Goal: Entertainment & Leisure: Consume media (video, audio)

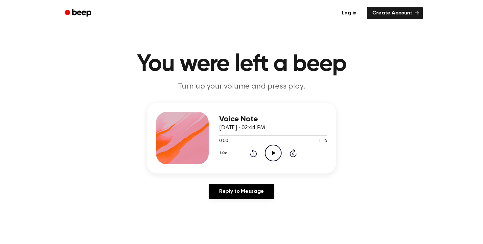
click at [270, 151] on icon "Play Audio" at bounding box center [273, 153] width 17 height 17
click at [270, 154] on icon "Play Audio" at bounding box center [273, 153] width 17 height 17
click at [268, 155] on icon "Play Audio" at bounding box center [273, 153] width 17 height 17
click at [270, 156] on icon "Play Audio" at bounding box center [273, 153] width 17 height 17
click at [269, 150] on icon "Play Audio" at bounding box center [273, 153] width 17 height 17
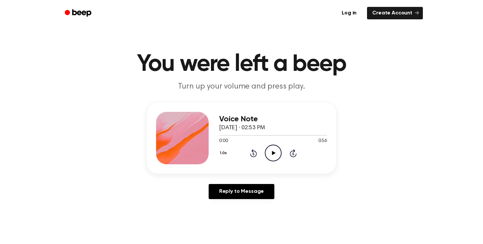
click at [276, 157] on icon "Play Audio" at bounding box center [273, 153] width 17 height 17
click at [273, 151] on icon "Play Audio" at bounding box center [273, 153] width 17 height 17
click at [273, 155] on icon "Play Audio" at bounding box center [273, 153] width 17 height 17
click at [271, 152] on icon "Play Audio" at bounding box center [273, 153] width 17 height 17
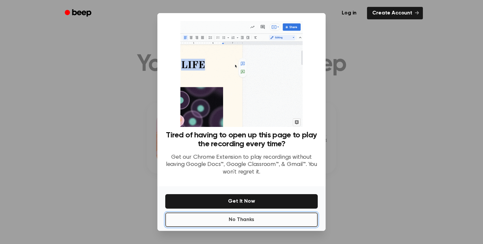
click at [249, 217] on button "No Thanks" at bounding box center [241, 220] width 152 height 14
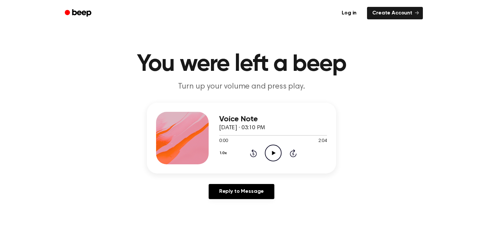
click at [276, 147] on icon "Play Audio" at bounding box center [273, 153] width 17 height 17
click at [269, 151] on icon "Pause Audio" at bounding box center [273, 153] width 17 height 17
click at [276, 153] on icon "Play Audio" at bounding box center [273, 153] width 17 height 17
click at [272, 154] on icon "Pause Audio" at bounding box center [273, 153] width 17 height 17
click at [272, 154] on icon at bounding box center [273, 153] width 4 height 4
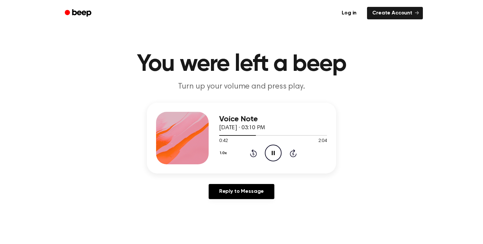
click at [271, 150] on icon "Pause Audio" at bounding box center [273, 153] width 17 height 17
click at [273, 156] on icon "Play Audio" at bounding box center [273, 153] width 17 height 17
click at [272, 151] on icon "Play Audio" at bounding box center [273, 153] width 17 height 17
click at [267, 154] on icon "Play Audio" at bounding box center [273, 153] width 17 height 17
click at [269, 155] on icon "Play Audio" at bounding box center [273, 153] width 17 height 17
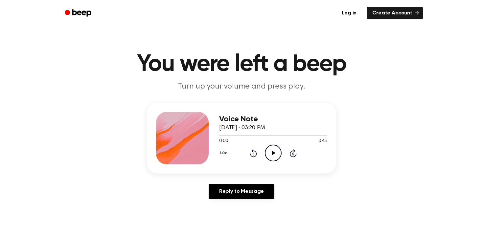
click at [269, 154] on icon "Play Audio" at bounding box center [273, 153] width 17 height 17
click at [269, 152] on icon "Play Audio" at bounding box center [273, 153] width 17 height 17
click at [272, 153] on icon at bounding box center [273, 153] width 4 height 4
click at [270, 155] on icon "Play Audio" at bounding box center [273, 153] width 17 height 17
click at [274, 154] on icon "Play Audio" at bounding box center [273, 153] width 17 height 17
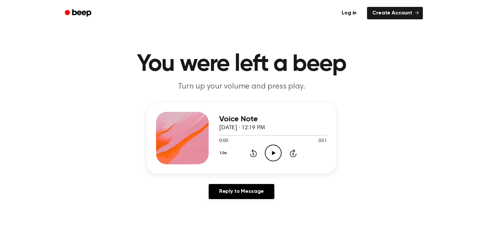
click at [270, 147] on icon "Play Audio" at bounding box center [273, 153] width 17 height 17
click at [273, 155] on icon "Play Audio" at bounding box center [273, 153] width 17 height 17
click at [271, 155] on icon at bounding box center [273, 153] width 4 height 4
click at [276, 152] on icon "Play Audio" at bounding box center [273, 153] width 17 height 17
click at [272, 152] on icon at bounding box center [273, 153] width 4 height 4
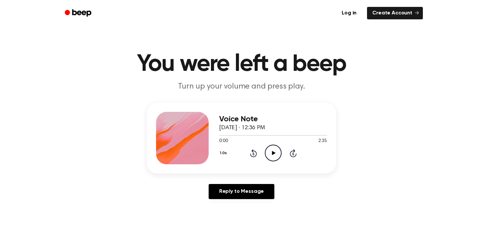
click at [279, 153] on icon "Play Audio" at bounding box center [273, 153] width 17 height 17
click at [276, 152] on icon "Play Audio" at bounding box center [273, 153] width 17 height 17
click at [273, 154] on icon at bounding box center [272, 153] width 3 height 4
click at [274, 148] on icon "Play Audio" at bounding box center [273, 153] width 17 height 17
click at [276, 154] on icon "Play Audio" at bounding box center [273, 153] width 17 height 17
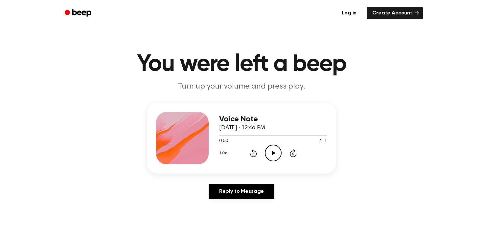
click at [276, 157] on icon "Play Audio" at bounding box center [273, 153] width 17 height 17
click at [270, 158] on icon "Play Audio" at bounding box center [273, 153] width 17 height 17
click at [271, 151] on icon "Play Audio" at bounding box center [273, 153] width 17 height 17
click at [272, 145] on icon "Play Audio" at bounding box center [273, 153] width 17 height 17
click at [272, 159] on icon "Play Audio" at bounding box center [273, 153] width 17 height 17
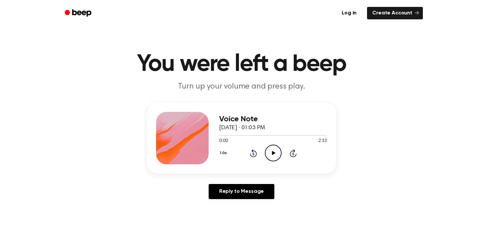
click at [273, 149] on icon "Play Audio" at bounding box center [273, 153] width 17 height 17
click at [275, 159] on icon "Play Audio" at bounding box center [273, 153] width 17 height 17
click at [273, 145] on icon "Play Audio" at bounding box center [273, 153] width 17 height 17
click at [277, 153] on icon "Play Audio" at bounding box center [273, 153] width 17 height 17
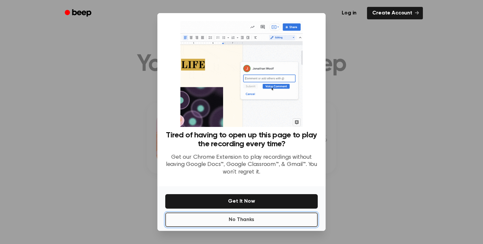
click at [249, 219] on button "No Thanks" at bounding box center [241, 220] width 152 height 14
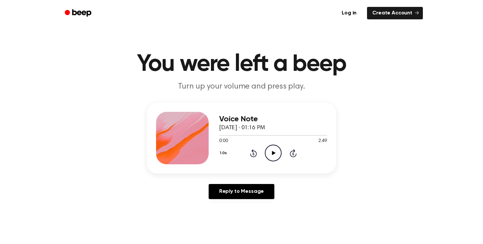
click at [275, 151] on icon "Play Audio" at bounding box center [273, 153] width 17 height 17
click at [272, 156] on icon "Pause Audio" at bounding box center [273, 153] width 17 height 17
click at [272, 156] on icon "Play Audio" at bounding box center [273, 153] width 17 height 17
click at [271, 151] on icon "Play Audio" at bounding box center [273, 153] width 17 height 17
